Goal: Communication & Community: Participate in discussion

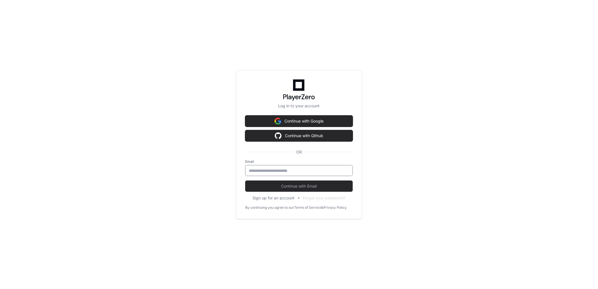
click at [277, 170] on input "email" at bounding box center [299, 171] width 100 height 6
type input "**********"
click at [245, 180] on button "Continue with Email" at bounding box center [299, 185] width 108 height 11
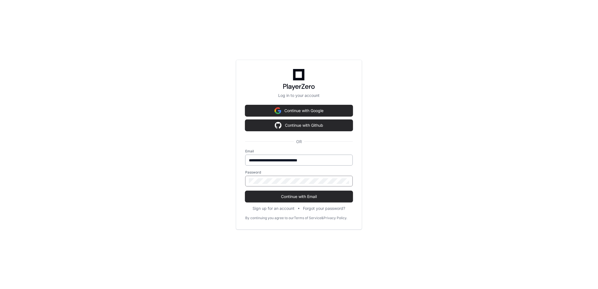
click at [245, 191] on button "Continue with Email" at bounding box center [299, 196] width 108 height 11
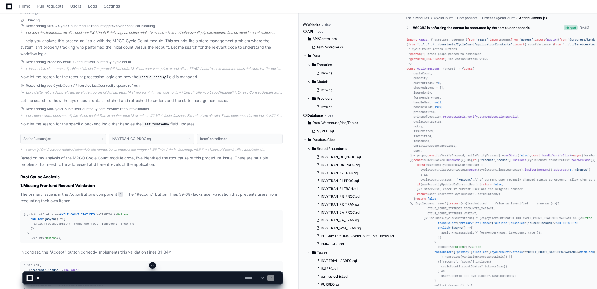
scroll to position [219, 0]
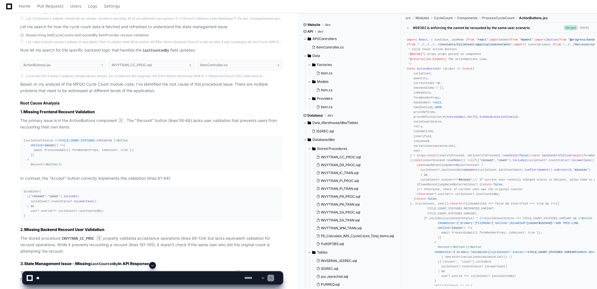
click at [153, 268] on button at bounding box center [152, 265] width 7 height 7
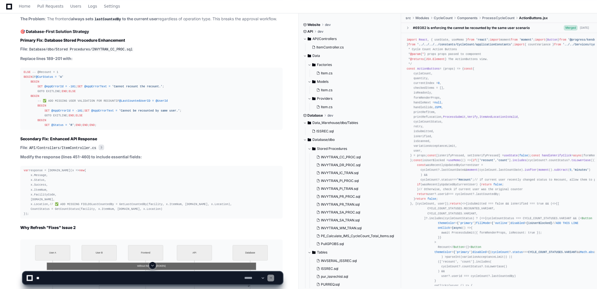
scroll to position [3416, 0]
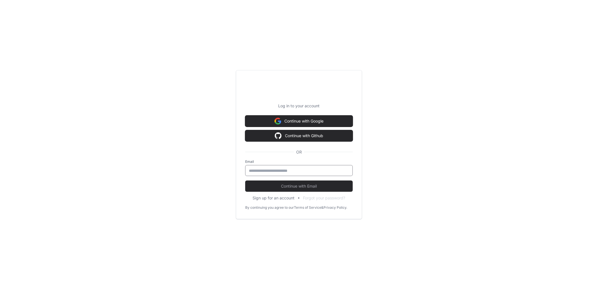
click at [274, 172] on input "email" at bounding box center [299, 171] width 100 height 6
type input "**********"
click at [245, 180] on button "Continue with Email" at bounding box center [299, 185] width 108 height 11
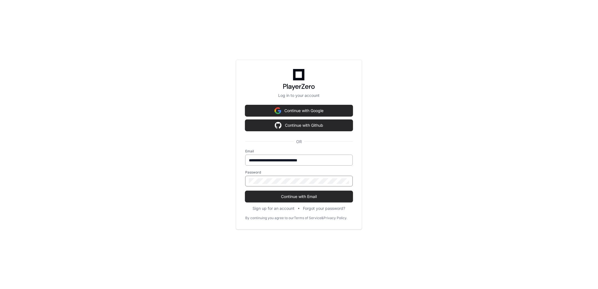
click at [245, 191] on button "Continue with Email" at bounding box center [299, 196] width 108 height 11
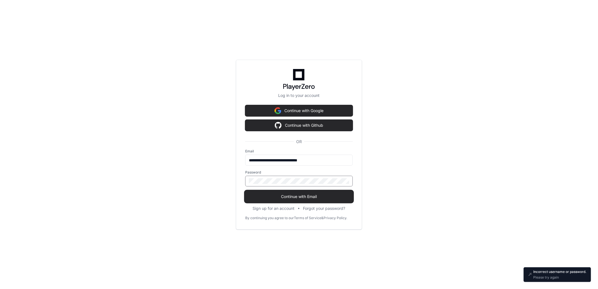
click at [283, 195] on span "Continue with Email" at bounding box center [299, 197] width 108 height 6
drag, startPoint x: 286, startPoint y: 176, endPoint x: 229, endPoint y: 178, distance: 57.1
click at [229, 178] on div "**********" at bounding box center [299, 144] width 598 height 289
click at [230, 182] on div "**********" at bounding box center [299, 144] width 598 height 289
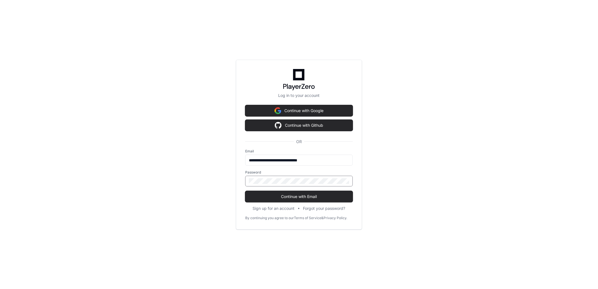
click at [245, 191] on button "Continue with Email" at bounding box center [299, 196] width 108 height 11
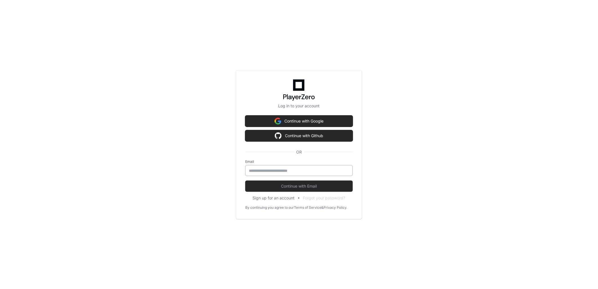
click at [217, 101] on input "email" at bounding box center [299, 171] width 100 height 6
type input "*"
type input "**********"
click at [217, 101] on button "Continue with Email" at bounding box center [299, 185] width 108 height 11
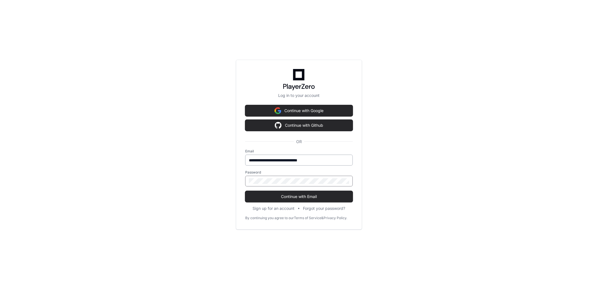
click at [217, 101] on button "Continue with Email" at bounding box center [299, 196] width 108 height 11
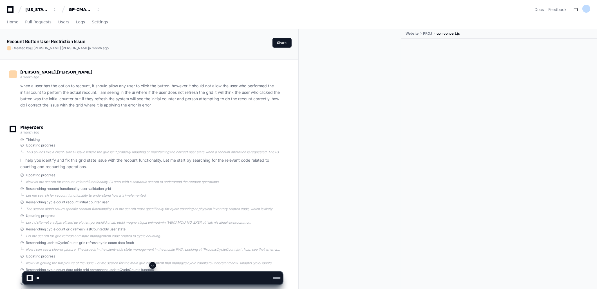
click at [155, 101] on button at bounding box center [152, 265] width 7 height 7
click at [154, 101] on span at bounding box center [152, 265] width 5 height 5
click at [153, 101] on span at bounding box center [152, 265] width 5 height 5
click at [150, 101] on button at bounding box center [152, 265] width 7 height 7
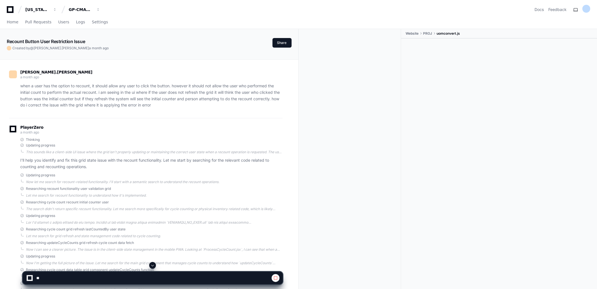
scroll to position [3997, 0]
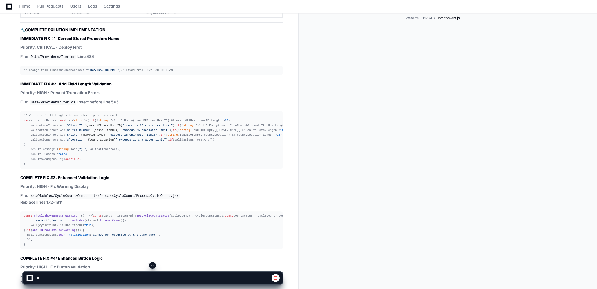
click at [155, 101] on button at bounding box center [152, 265] width 7 height 7
click at [150, 101] on span at bounding box center [152, 265] width 5 height 5
click at [151, 101] on span at bounding box center [152, 265] width 5 height 5
click at [150, 101] on button at bounding box center [152, 265] width 7 height 7
click at [153, 101] on button at bounding box center [152, 265] width 7 height 7
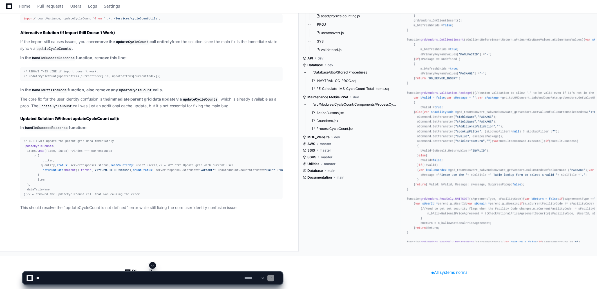
scroll to position [8811, 0]
click at [153, 101] on span at bounding box center [152, 265] width 5 height 5
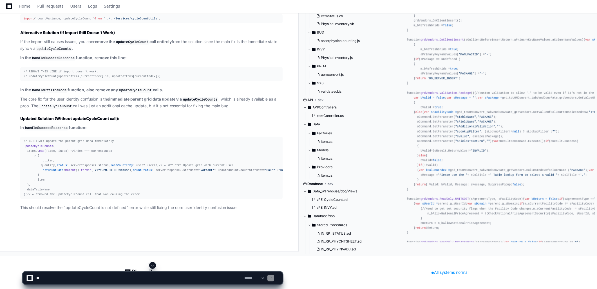
scroll to position [9104, 0]
click at [61, 101] on textarea at bounding box center [139, 278] width 208 height 12
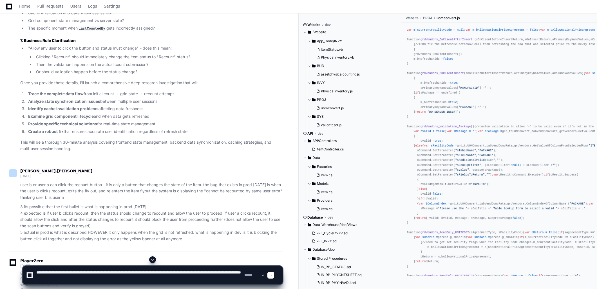
scroll to position [5008, 0]
click at [84, 101] on textarea at bounding box center [139, 275] width 208 height 18
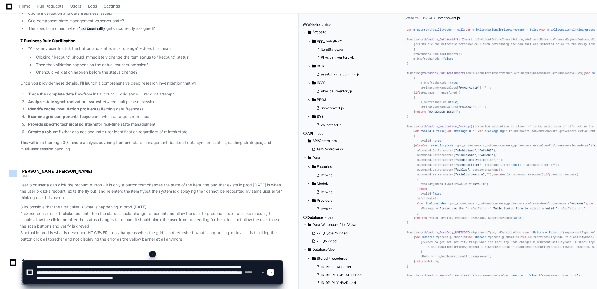
drag, startPoint x: 152, startPoint y: 273, endPoint x: 129, endPoint y: 271, distance: 23.7
click at [129, 101] on textarea at bounding box center [139, 272] width 208 height 24
click at [208, 101] on textarea at bounding box center [139, 272] width 208 height 24
paste textarea "**********"
drag, startPoint x: 152, startPoint y: 271, endPoint x: 129, endPoint y: 272, distance: 23.7
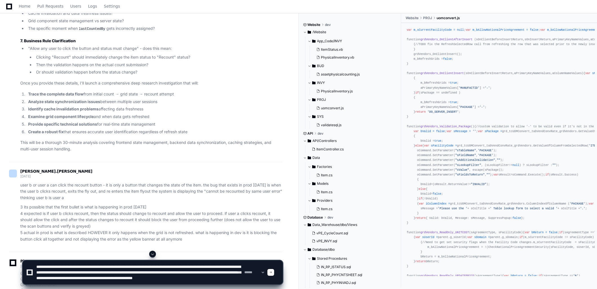
click at [129, 101] on textarea at bounding box center [139, 272] width 208 height 24
click at [183, 101] on textarea at bounding box center [139, 272] width 208 height 24
click at [217, 101] on textarea at bounding box center [139, 272] width 208 height 24
type textarea "**********"
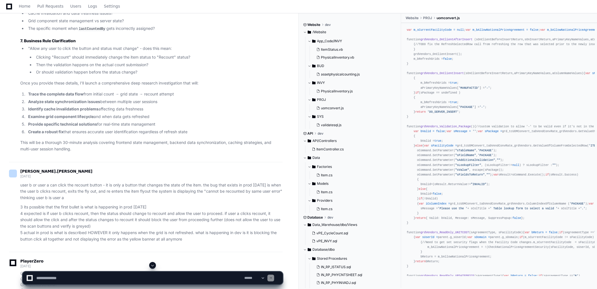
scroll to position [0, 0]
click at [154, 101] on span at bounding box center [152, 265] width 5 height 5
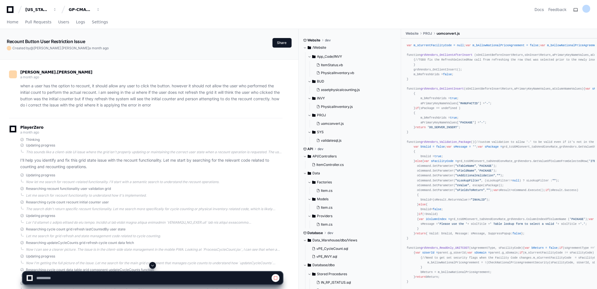
click at [154, 101] on span at bounding box center [152, 265] width 5 height 5
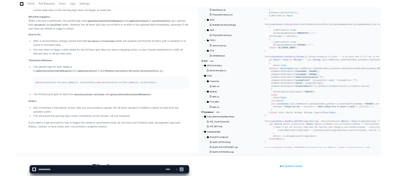
scroll to position [9517, 0]
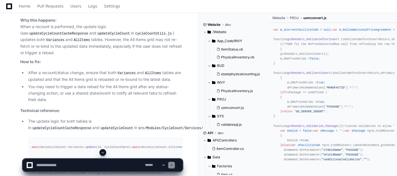
scroll to position [9166, 0]
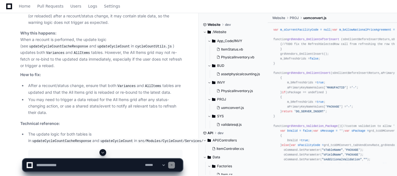
click at [105, 101] on button at bounding box center [102, 152] width 7 height 7
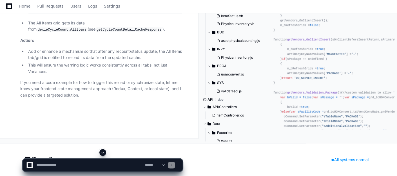
scroll to position [10312, 0]
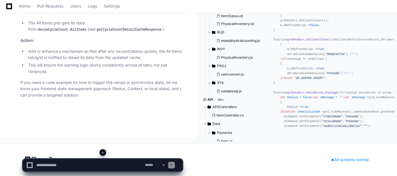
click at [85, 101] on textarea at bounding box center [89, 165] width 109 height 12
click at [69, 101] on textarea at bounding box center [89, 165] width 109 height 12
type textarea "**********"
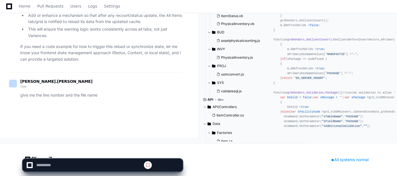
scroll to position [0, 0]
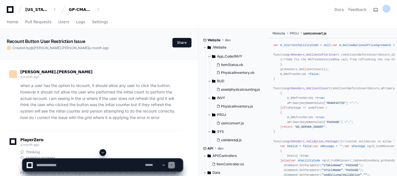
click at [102, 101] on span at bounding box center [102, 153] width 5 height 5
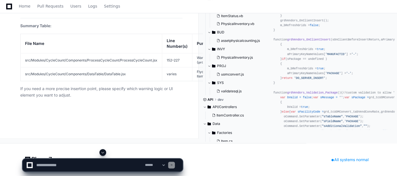
scroll to position [10891, 0]
click at [101, 101] on div at bounding box center [103, 152] width 160 height 7
click at [104, 101] on span at bounding box center [102, 153] width 5 height 5
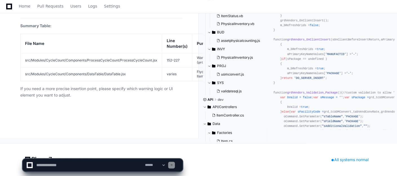
scroll to position [11050, 0]
click at [103, 101] on span at bounding box center [102, 153] width 5 height 5
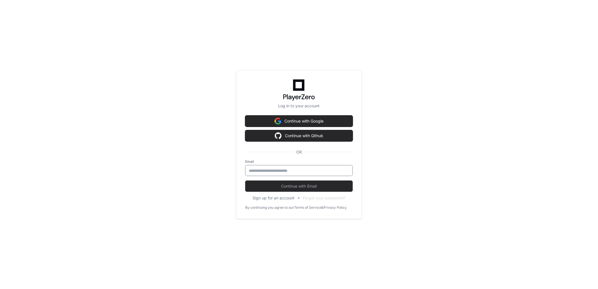
click at [217, 101] on input "email" at bounding box center [299, 171] width 100 height 6
type input "**********"
click at [217, 101] on button "Continue with Email" at bounding box center [299, 185] width 108 height 11
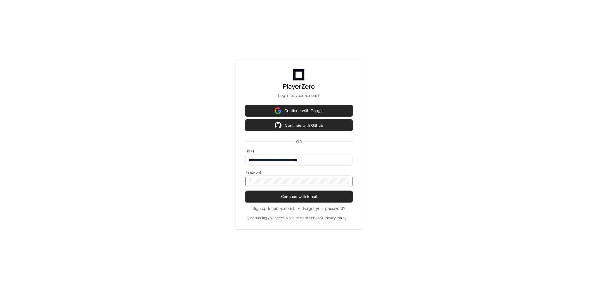
click at [217, 101] on button "Continue with Email" at bounding box center [299, 196] width 108 height 11
